Goal: Task Accomplishment & Management: Use online tool/utility

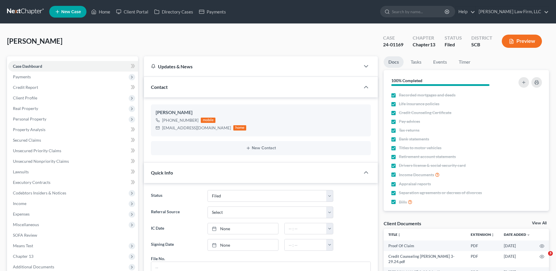
select select "2"
select select "3"
select select "0"
click at [414, 13] on input "search" at bounding box center [419, 11] width 54 height 11
type input "[PERSON_NAME]"
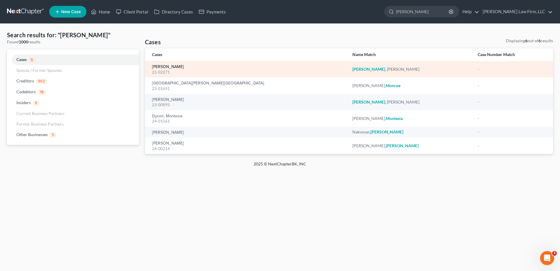
click at [172, 67] on link "[PERSON_NAME]" at bounding box center [168, 67] width 32 height 4
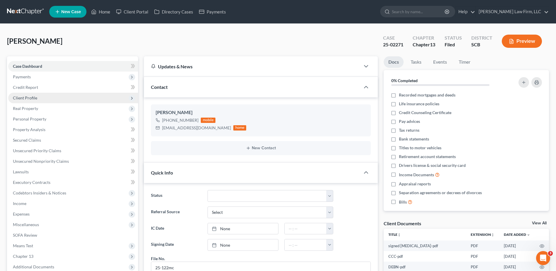
scroll to position [125, 0]
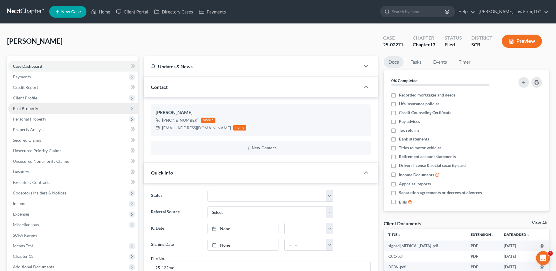
drag, startPoint x: 34, startPoint y: 101, endPoint x: 48, endPoint y: 108, distance: 15.7
click at [34, 101] on span "Client Profile" at bounding box center [73, 98] width 130 height 11
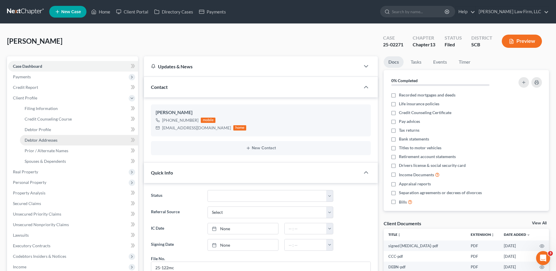
click at [49, 143] on link "Debtor Addresses" at bounding box center [79, 140] width 118 height 11
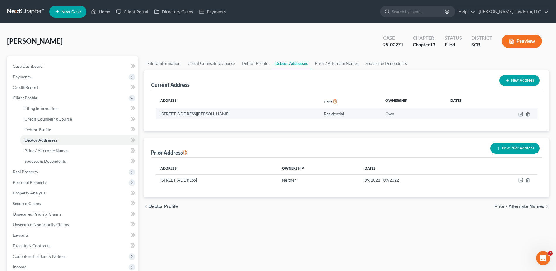
drag, startPoint x: 242, startPoint y: 114, endPoint x: 160, endPoint y: 115, distance: 81.5
click at [160, 115] on td "[STREET_ADDRESS][PERSON_NAME]" at bounding box center [237, 113] width 163 height 11
copy td "[STREET_ADDRESS][PERSON_NAME]"
click at [21, 5] on nav "Home New Case Client Portal Directory Cases Payments [PERSON_NAME] Law Firm, LL…" at bounding box center [278, 11] width 556 height 23
click at [19, 15] on link at bounding box center [26, 11] width 38 height 11
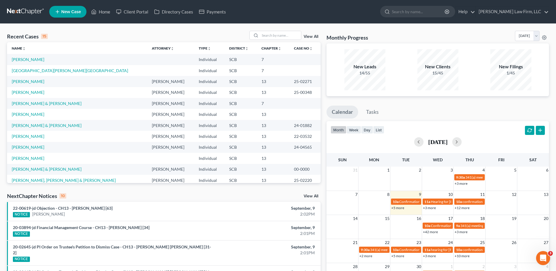
click at [20, 7] on link at bounding box center [26, 11] width 38 height 11
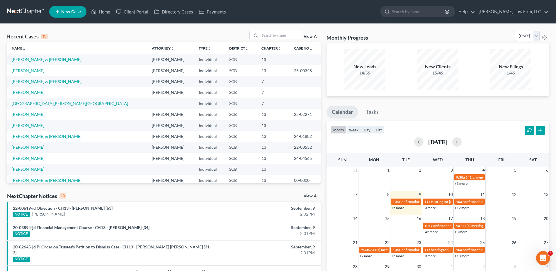
drag, startPoint x: 23, startPoint y: 11, endPoint x: 11, endPoint y: 11, distance: 11.7
click at [23, 11] on link at bounding box center [26, 11] width 38 height 11
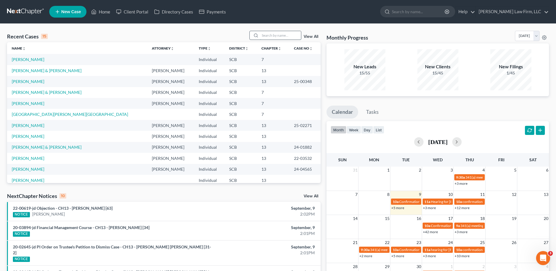
click at [270, 35] on input "search" at bounding box center [280, 35] width 41 height 9
type input "brown"
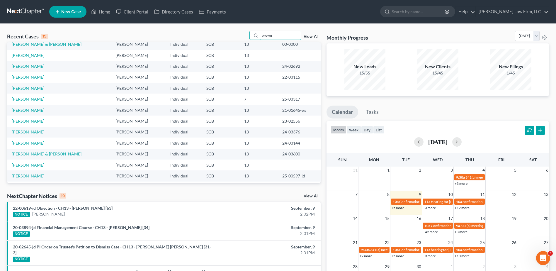
scroll to position [29, 0]
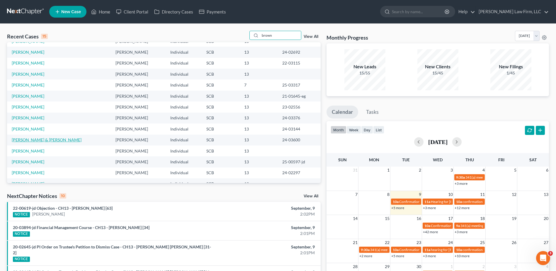
click at [50, 141] on link "Brown, Christopher & Teresa" at bounding box center [47, 139] width 70 height 5
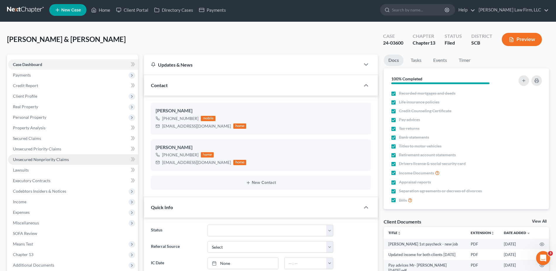
select select "3"
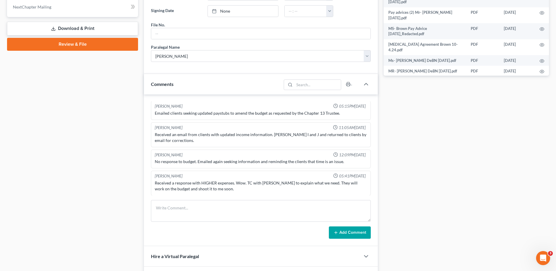
scroll to position [329, 0]
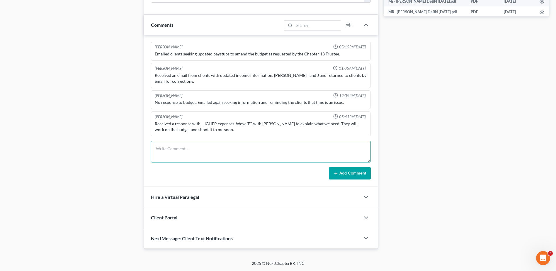
click at [200, 148] on textarea at bounding box center [261, 152] width 220 height 22
click at [223, 151] on textarea "362 filed by" at bounding box center [261, 152] width 220 height 22
paste textarea "Franklin L Greene of Albertelli Law on behalf of Carrington Mortgage Services, …"
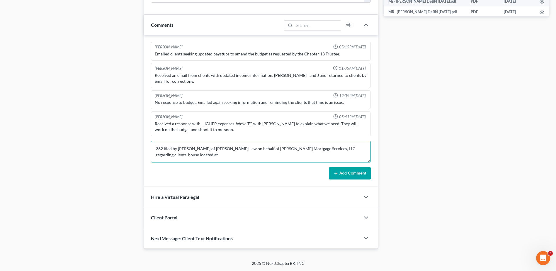
click at [225, 156] on textarea "362 filed by Franklin L Greene of Albertelli Law on behalf of Carrington Mortga…" at bounding box center [261, 152] width 220 height 22
paste textarea "60 Banff Springs Court, Sumter, SC 29150"
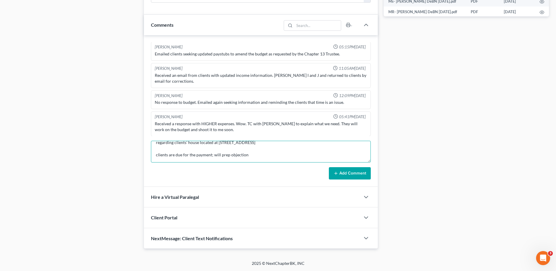
scroll to position [20, 0]
type textarea "362 filed by Franklin L Greene of Albertelli Law on behalf of Carrington Mortga…"
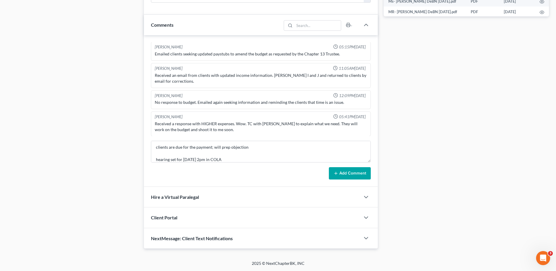
click at [349, 174] on button "Add Comment" at bounding box center [350, 173] width 42 height 12
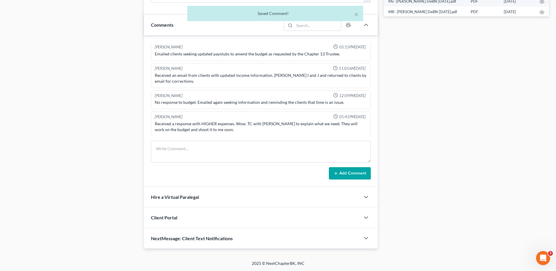
scroll to position [275, 0]
